Goal: Browse casually

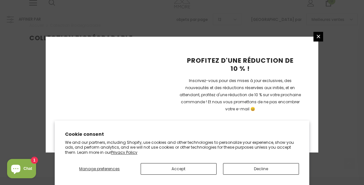
scroll to position [190, 0]
